Goal: Book appointment/travel/reservation

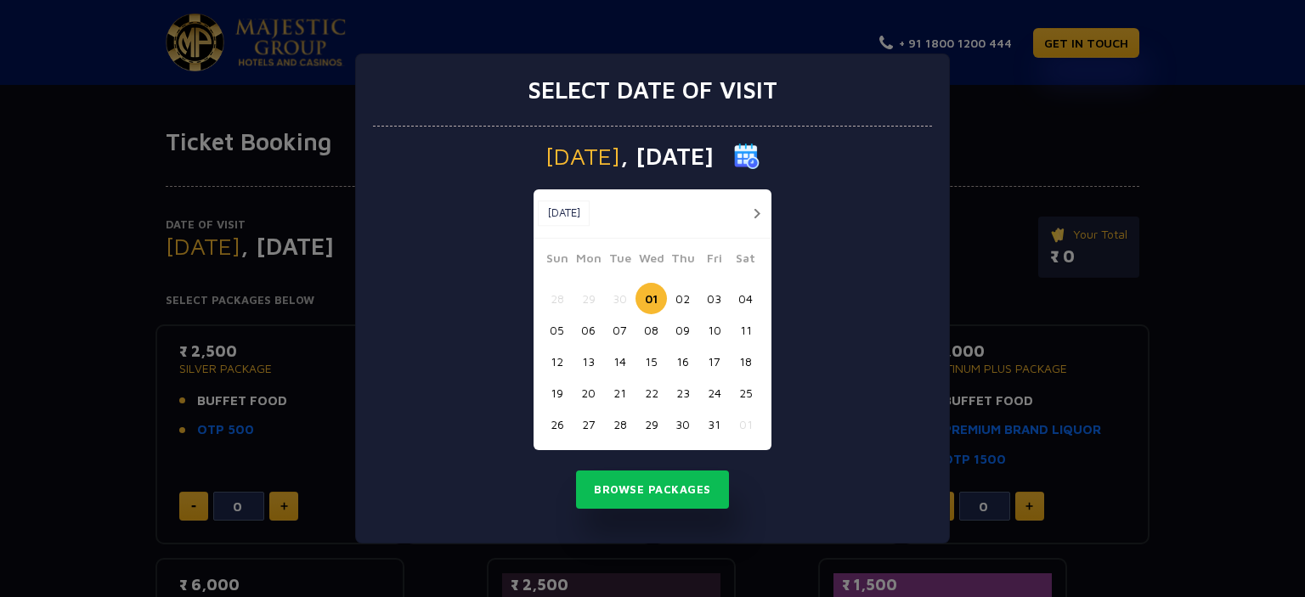
click at [583, 394] on button "20" at bounding box center [588, 392] width 31 height 31
click at [619, 485] on button "Browse Packages" at bounding box center [652, 490] width 153 height 39
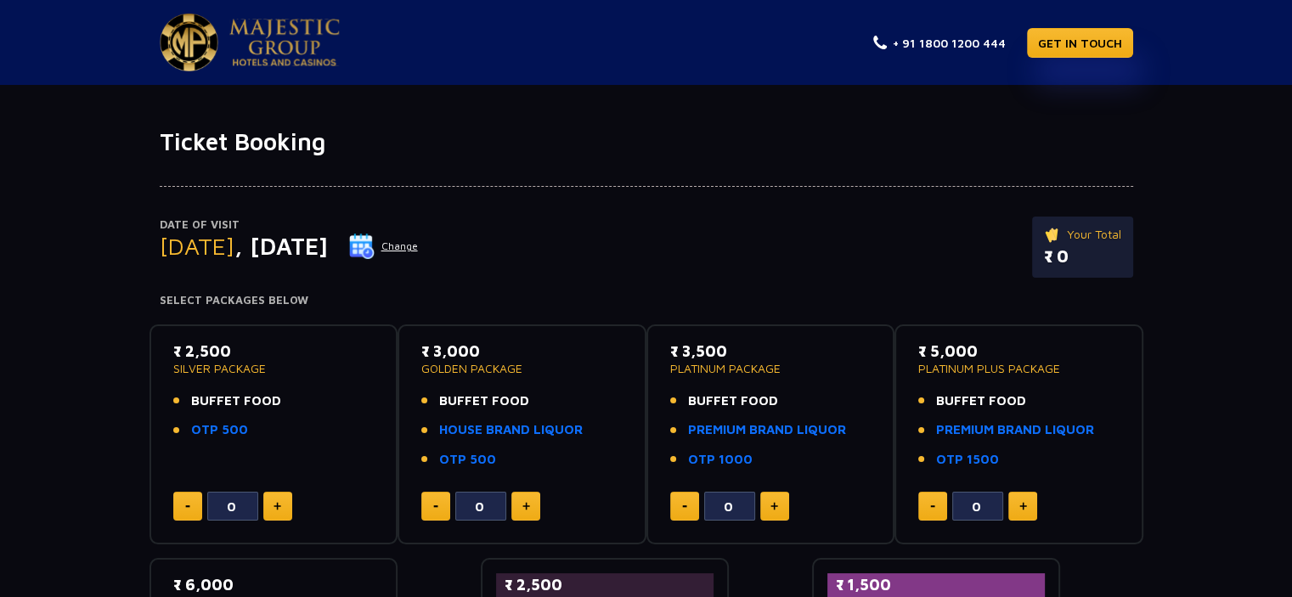
scroll to position [85, 0]
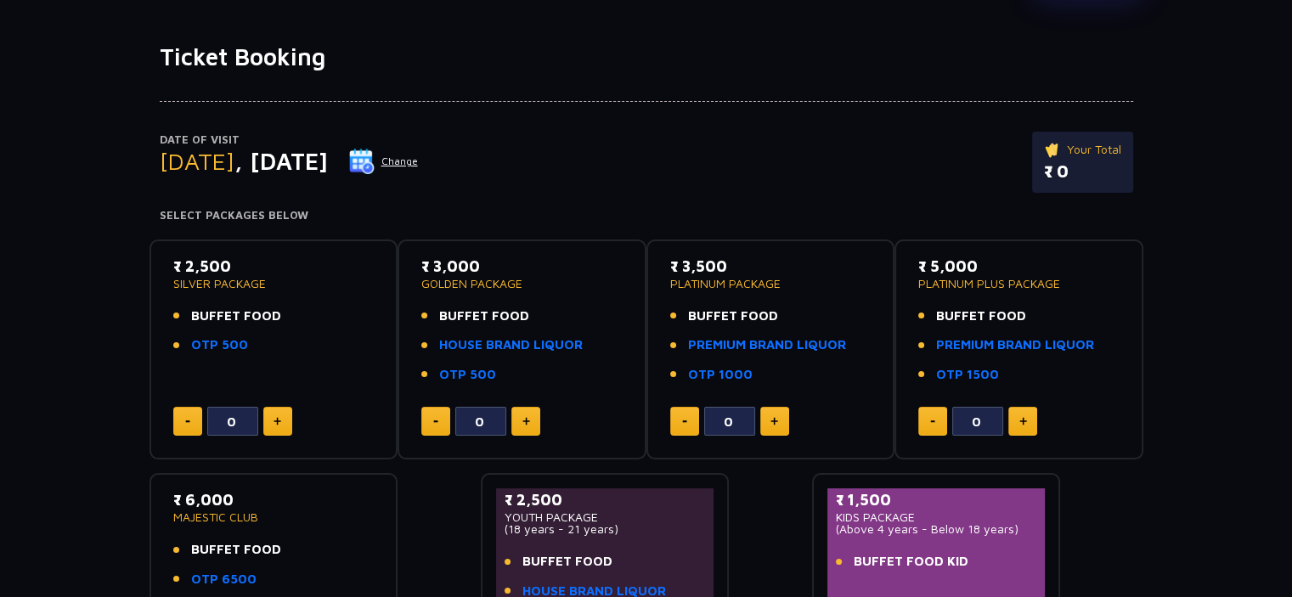
click at [419, 154] on button "Change" at bounding box center [383, 161] width 71 height 27
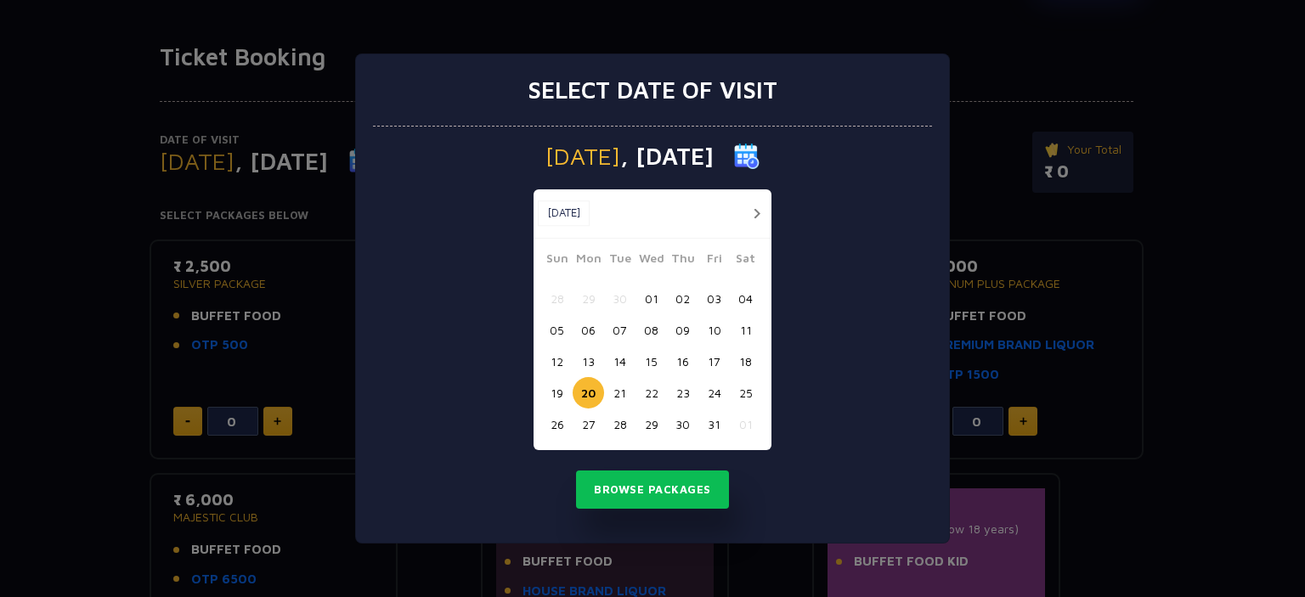
click at [719, 365] on button "17" at bounding box center [713, 361] width 31 height 31
click at [690, 481] on button "Browse Packages" at bounding box center [652, 490] width 153 height 39
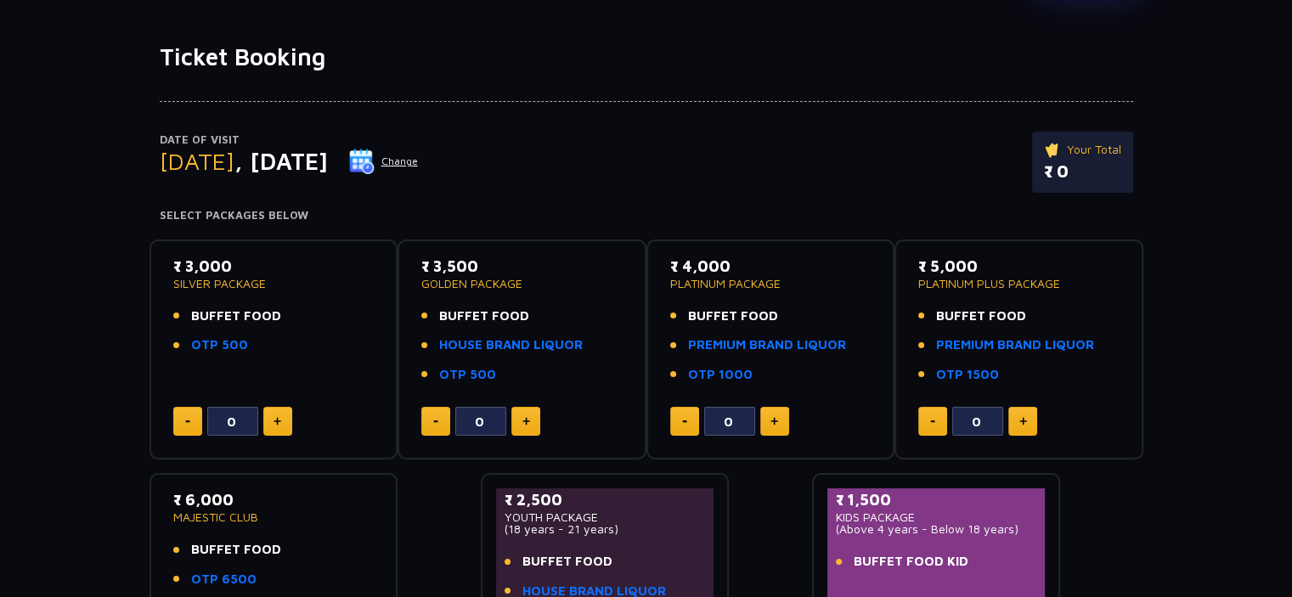
click at [305, 173] on span ", [DATE]" at bounding box center [281, 161] width 93 height 28
click at [375, 160] on img at bounding box center [361, 161] width 25 height 25
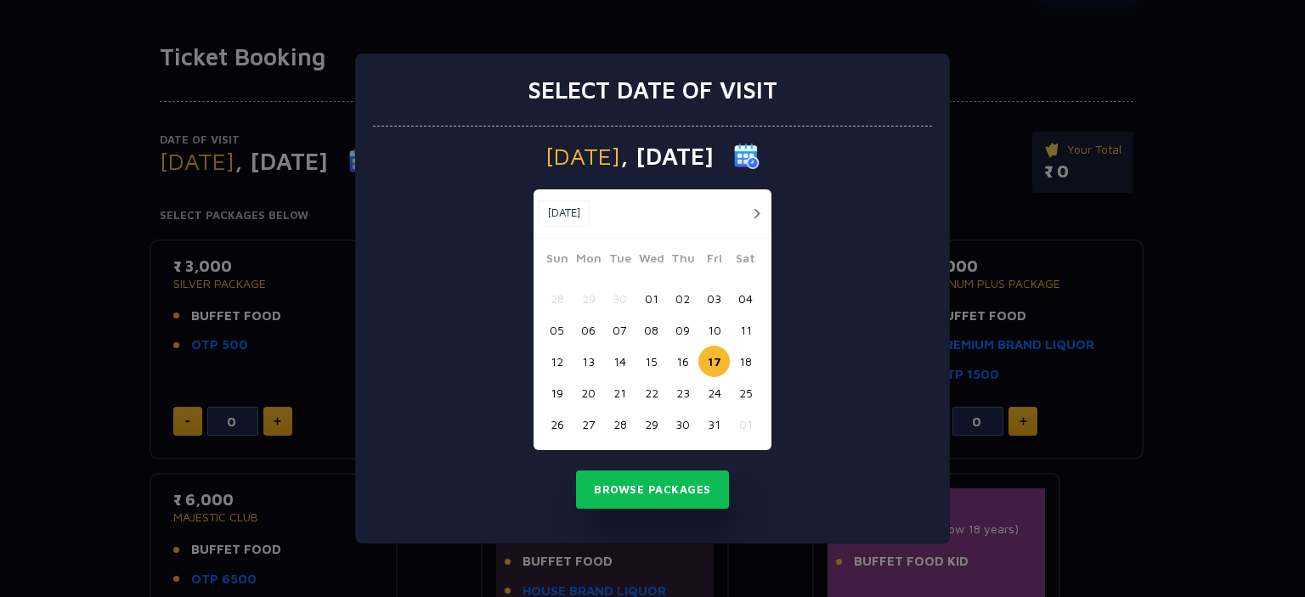
click at [740, 360] on button "18" at bounding box center [745, 361] width 31 height 31
click at [585, 393] on button "20" at bounding box center [588, 392] width 31 height 31
click at [640, 475] on button "Browse Packages" at bounding box center [652, 490] width 153 height 39
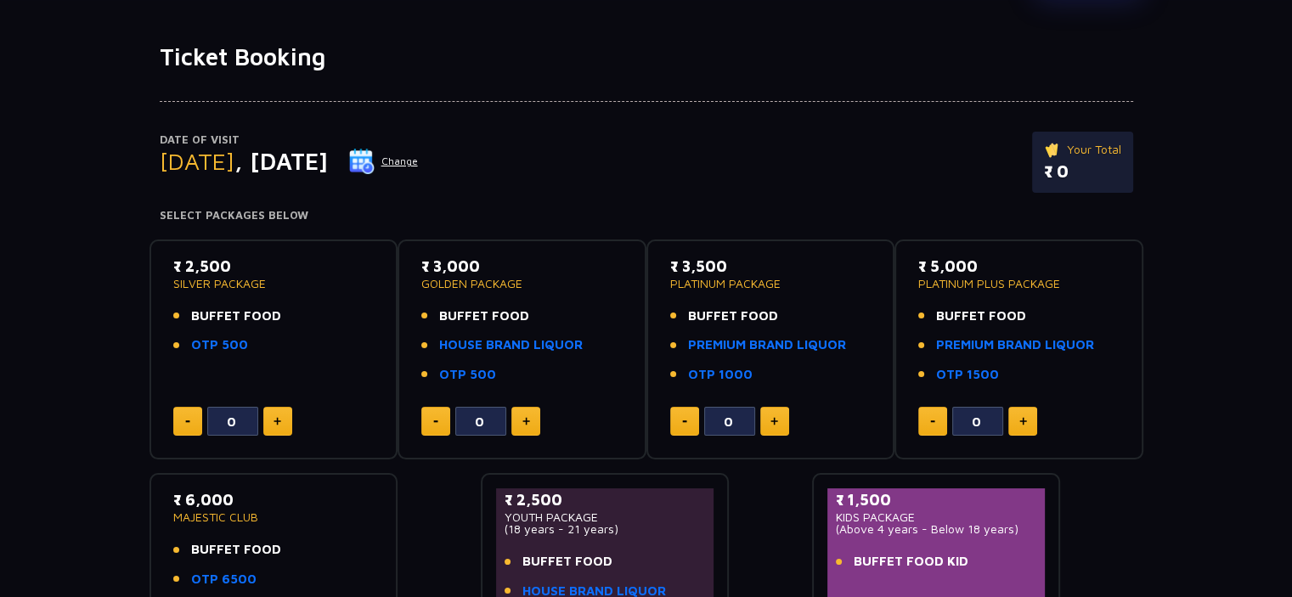
click at [419, 159] on button "Change" at bounding box center [383, 161] width 71 height 27
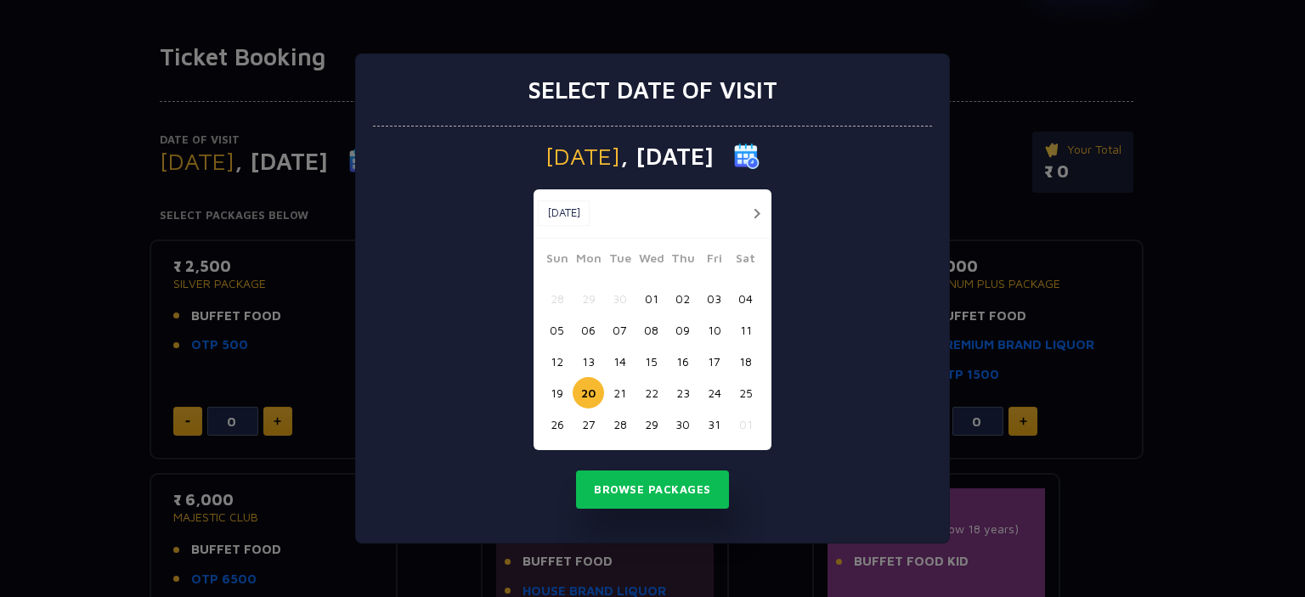
click at [614, 401] on button "21" at bounding box center [619, 392] width 31 height 31
click at [636, 497] on button "Browse Packages" at bounding box center [652, 490] width 153 height 39
